Goal: Task Accomplishment & Management: Manage account settings

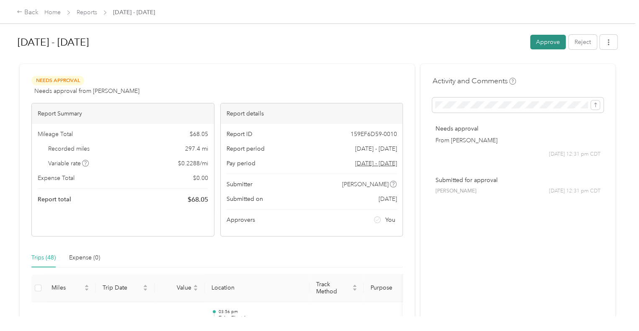
click at [548, 44] on button "Approve" at bounding box center [548, 42] width 36 height 15
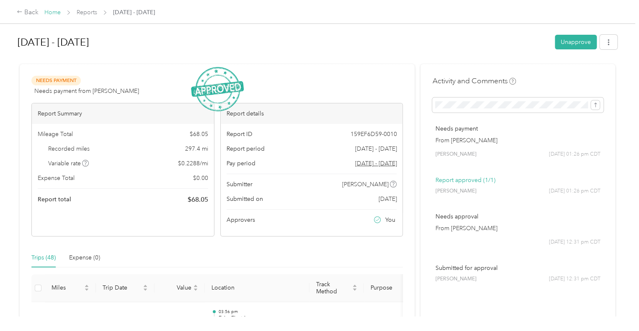
click at [51, 13] on link "Home" at bounding box center [52, 12] width 16 height 7
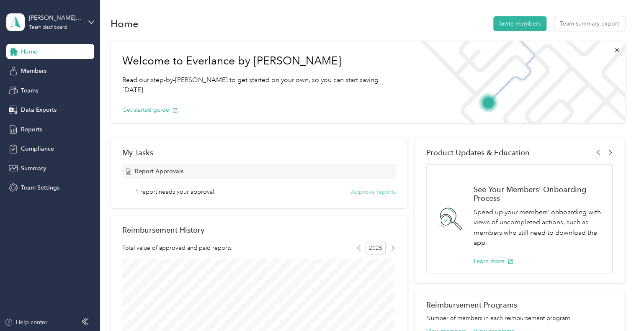
click at [361, 192] on button "Approve reports" at bounding box center [373, 191] width 45 height 9
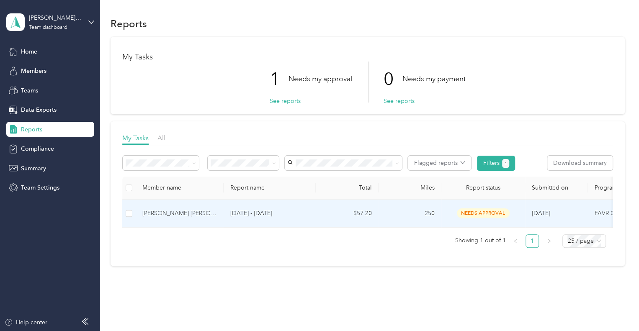
click at [237, 214] on p "[DATE] - [DATE]" at bounding box center [269, 213] width 79 height 9
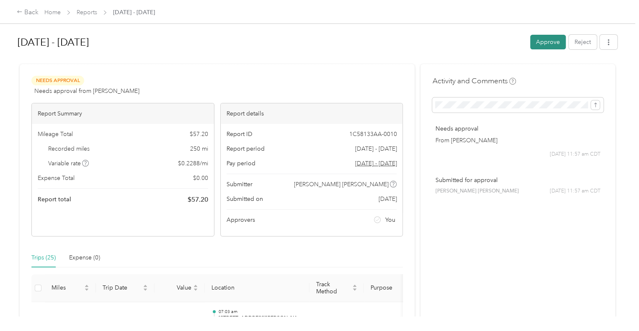
click at [541, 40] on button "Approve" at bounding box center [548, 42] width 36 height 15
